Goal: Register for event/course

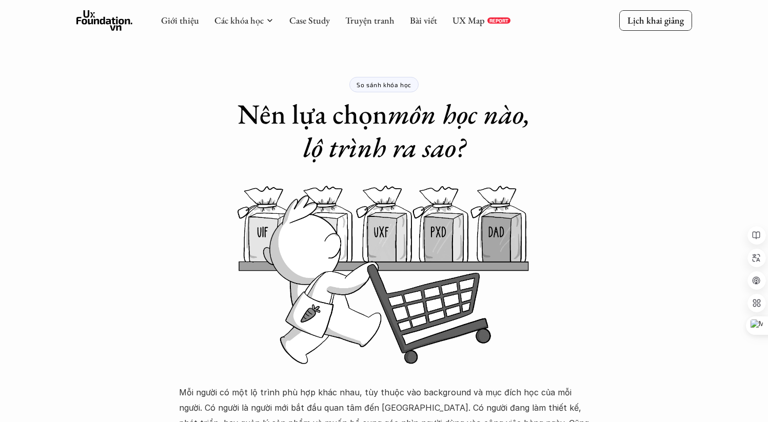
scroll to position [438, 0]
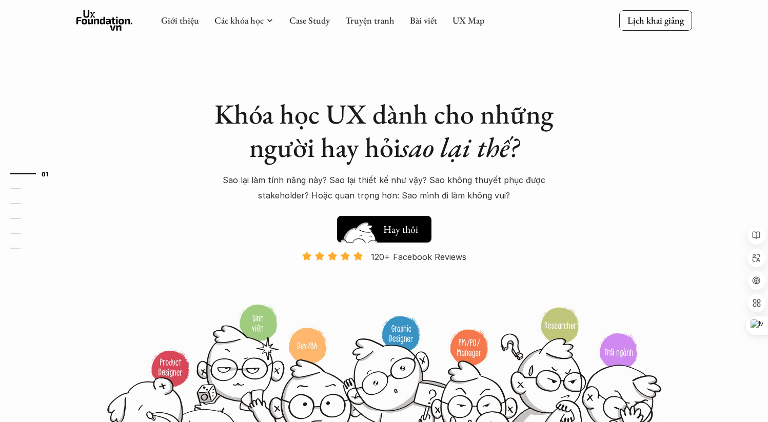
click at [380, 222] on img at bounding box center [359, 245] width 55 height 47
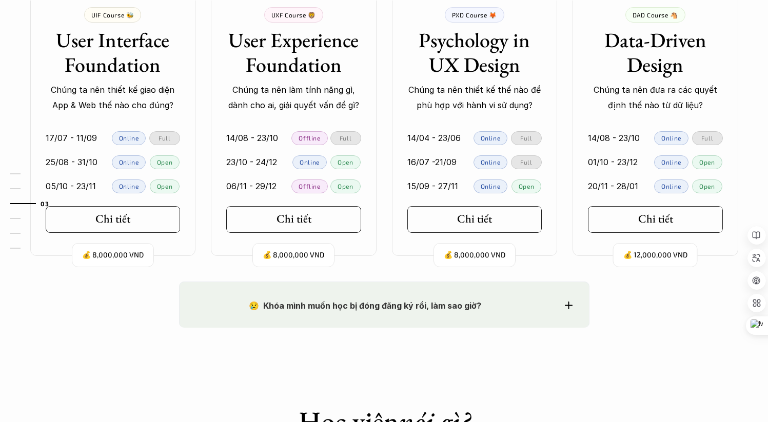
scroll to position [1066, 0]
click at [656, 214] on h5 "Chi tiết" at bounding box center [651, 218] width 35 height 13
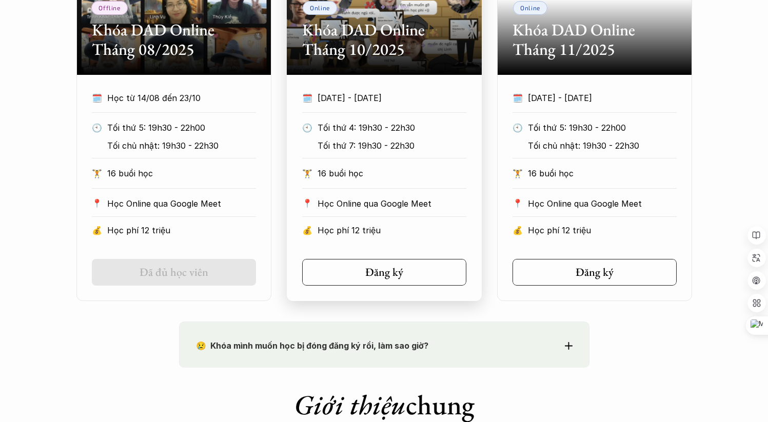
scroll to position [681, 0]
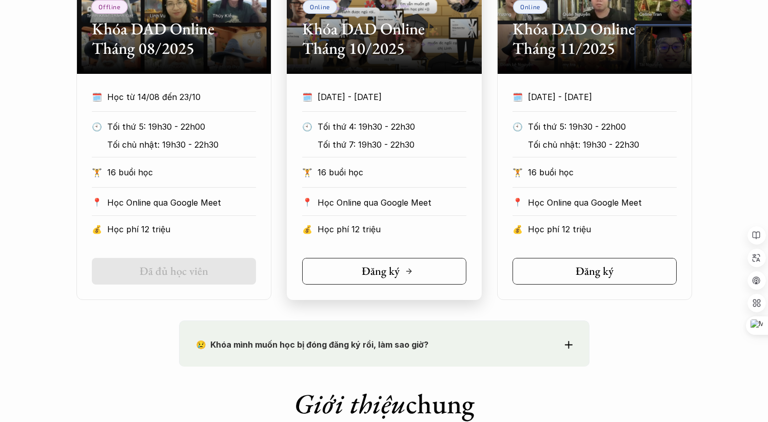
click at [412, 276] on link "Đăng ký" at bounding box center [384, 271] width 164 height 27
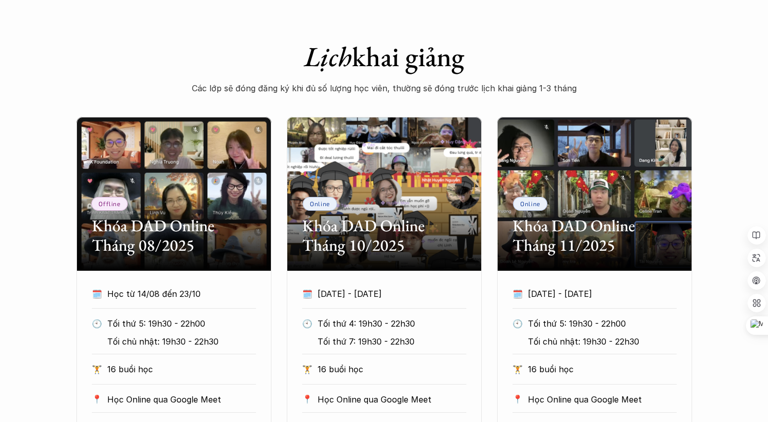
scroll to position [486, 0]
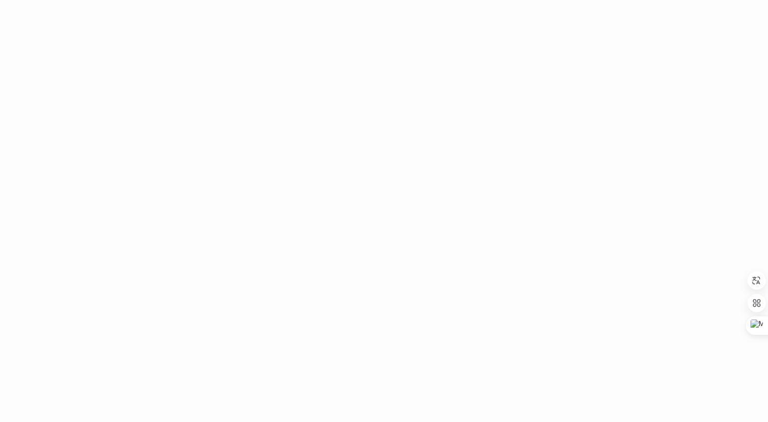
scroll to position [330, 0]
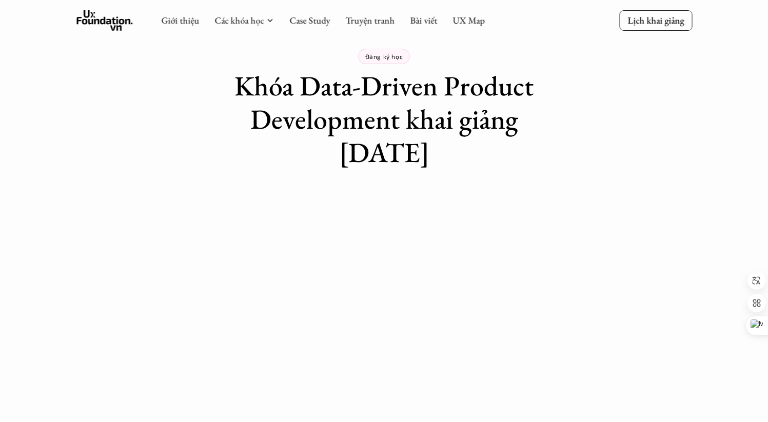
scroll to position [0, 0]
